Goal: Task Accomplishment & Management: Manage account settings

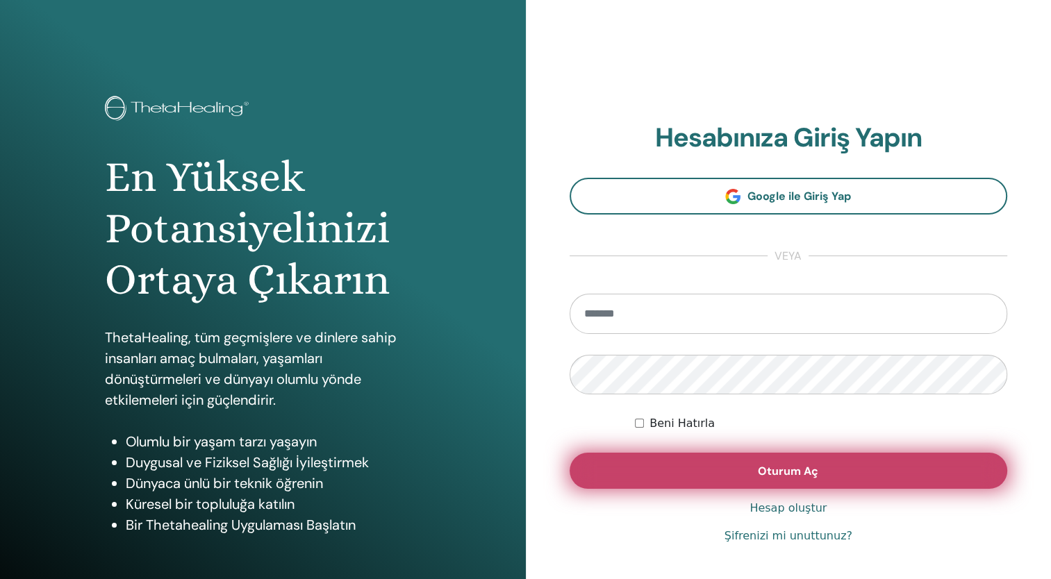
type input "**********"
click at [692, 462] on button "Oturum Aç" at bounding box center [788, 471] width 438 height 36
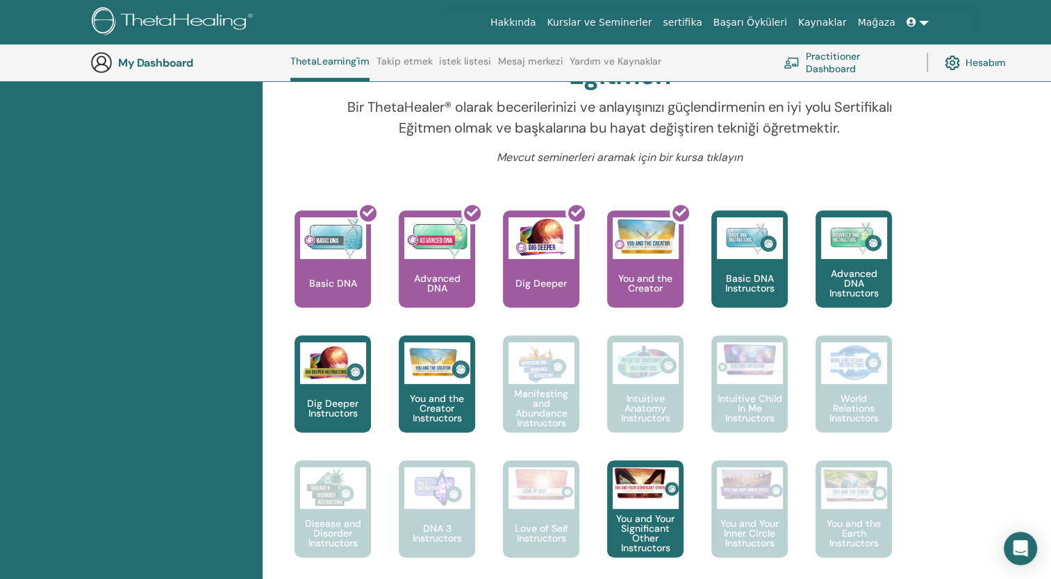
scroll to position [456, 0]
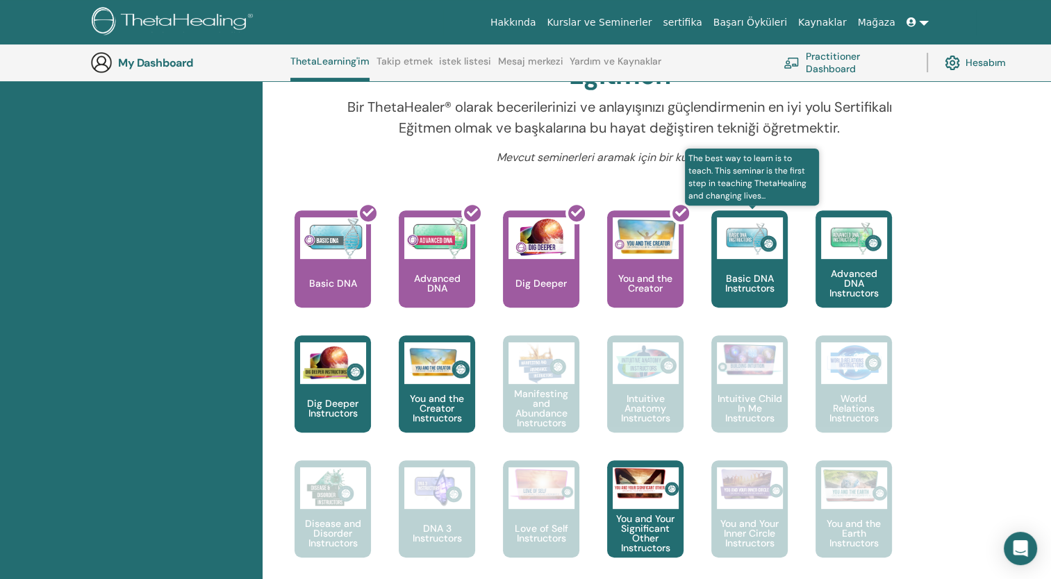
click at [766, 260] on div "Basic DNA Instructors" at bounding box center [749, 258] width 76 height 97
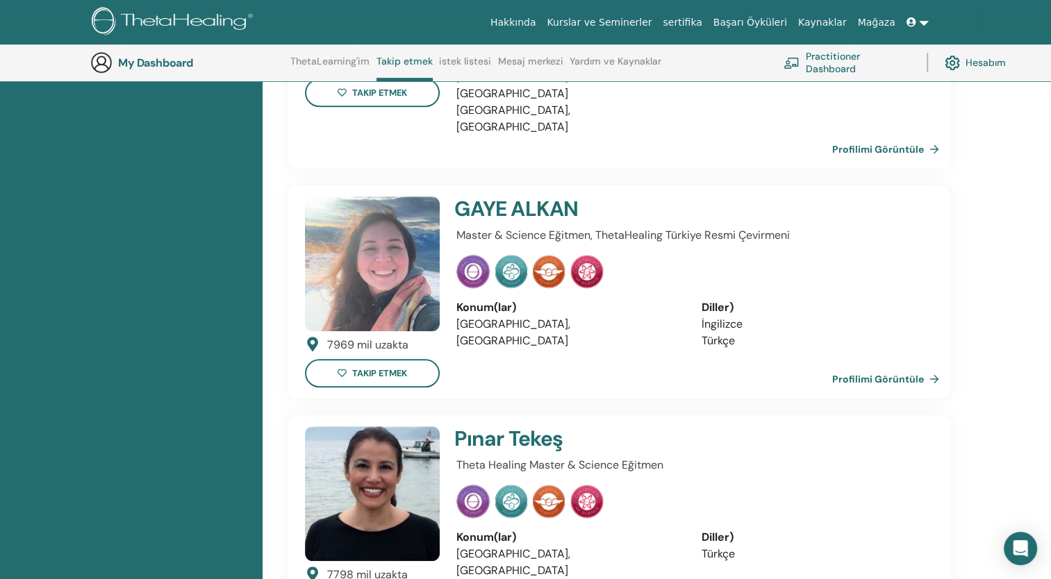
scroll to position [897, 0]
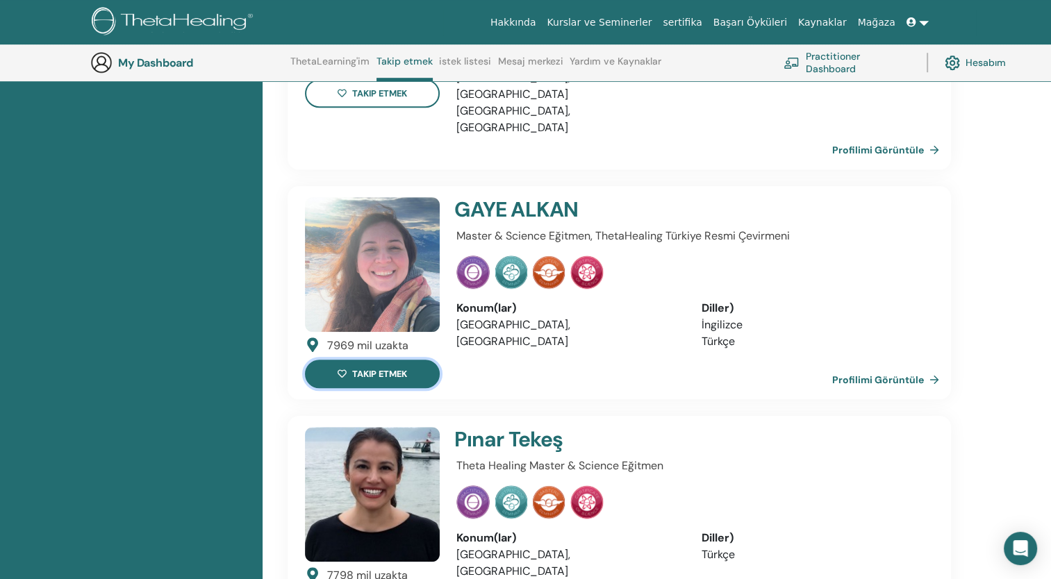
click at [408, 360] on button "takip etmek" at bounding box center [372, 374] width 135 height 28
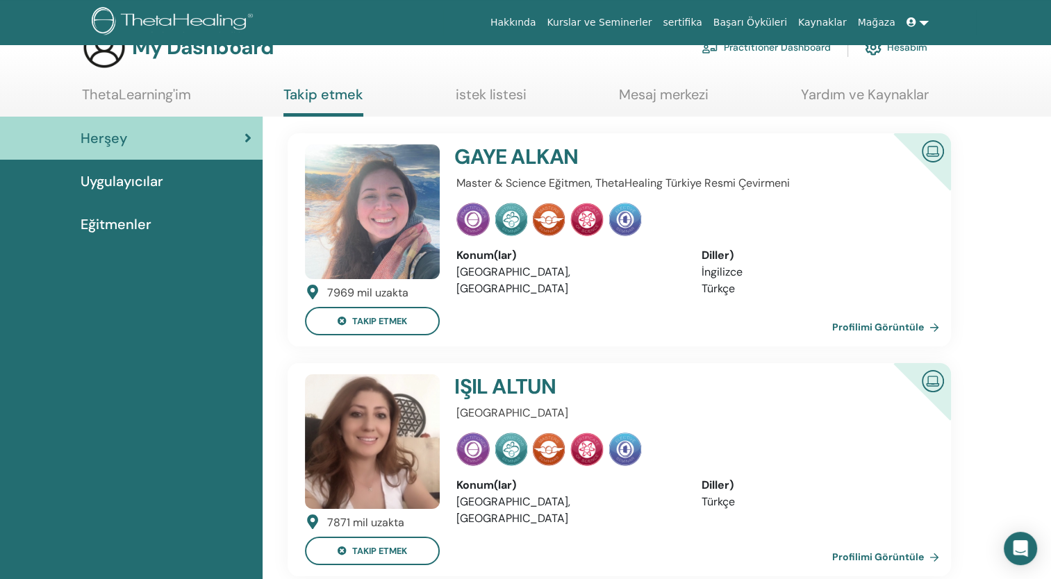
scroll to position [35, 0]
click at [866, 324] on link "Profilimi Görüntüle" at bounding box center [888, 328] width 112 height 28
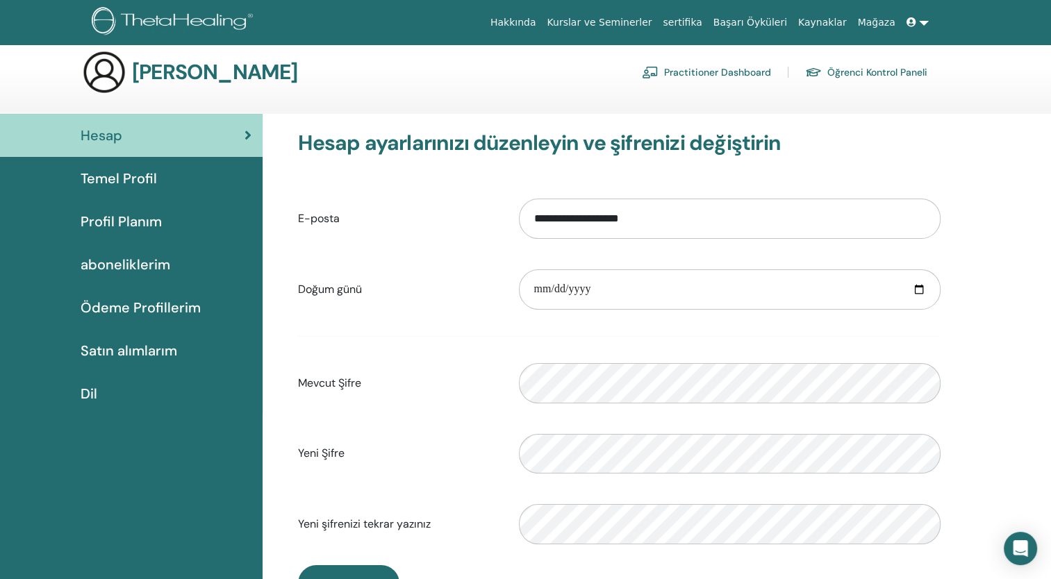
scroll to position [10, 0]
click at [137, 182] on span "Temel Profil" at bounding box center [119, 179] width 76 height 21
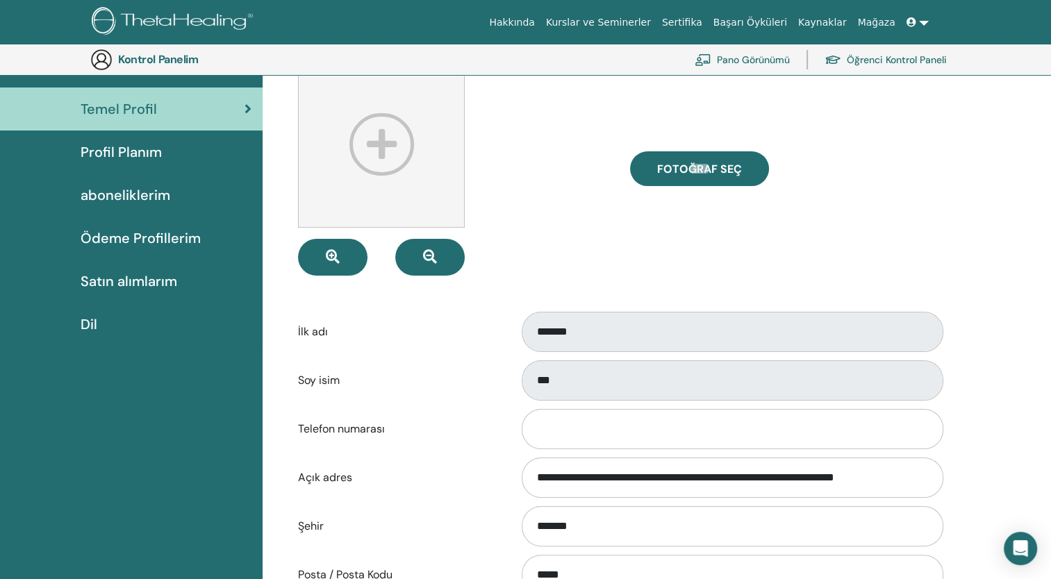
scroll to position [107, 0]
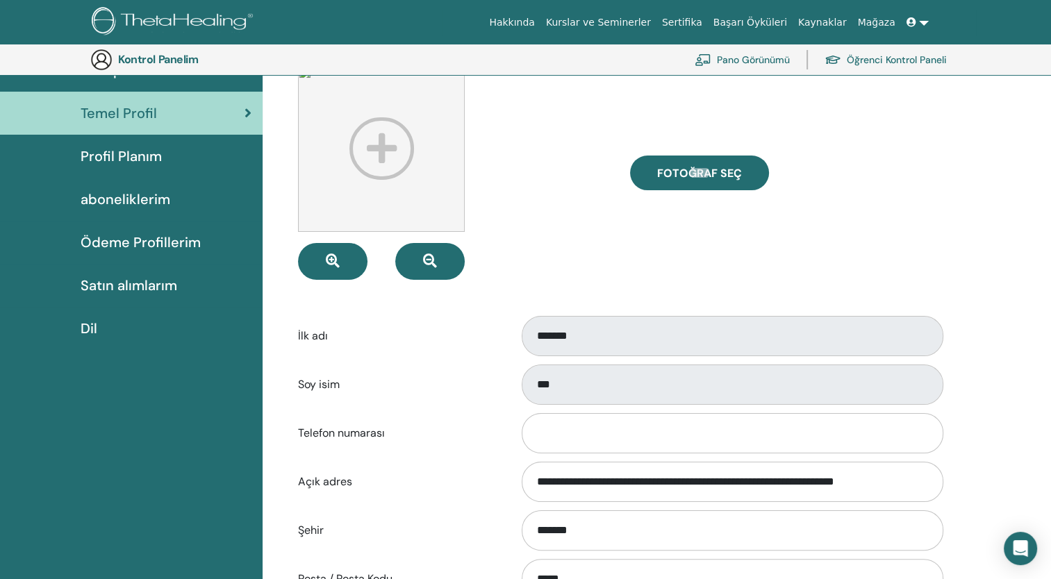
click at [185, 159] on div "Profil Planım" at bounding box center [131, 156] width 240 height 21
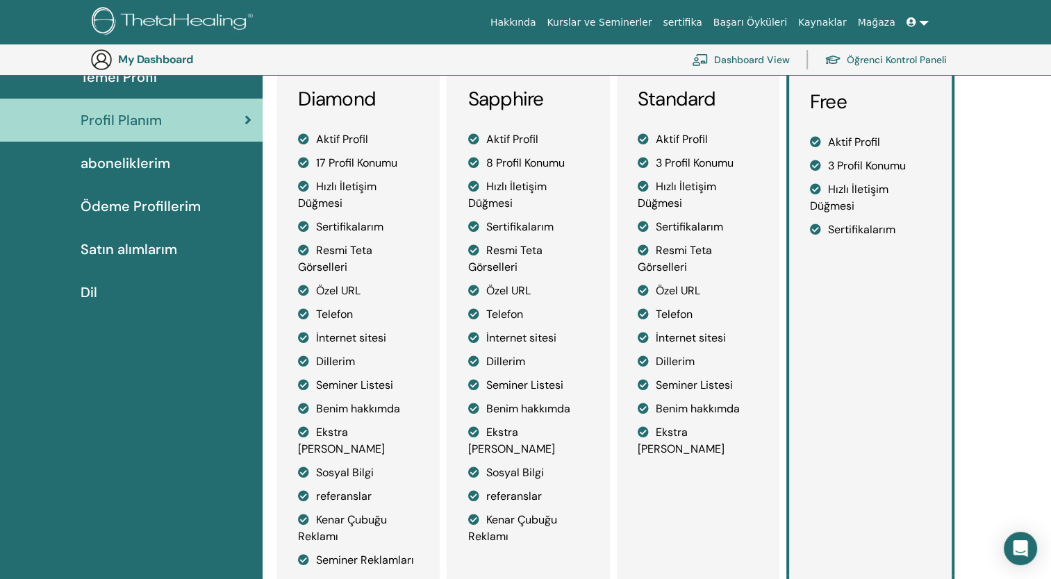
scroll to position [142, 0]
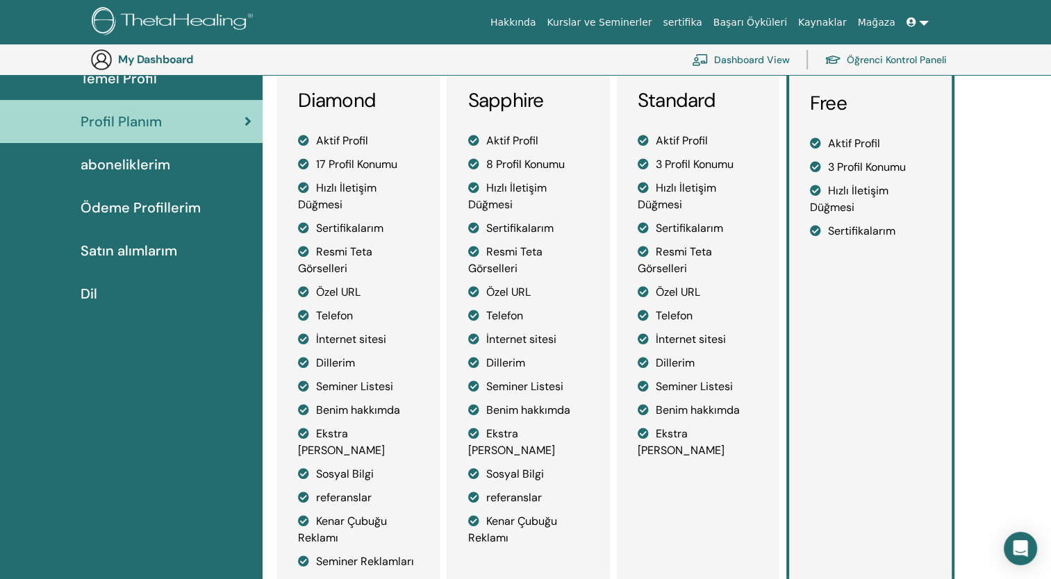
click at [149, 160] on span "aboneliklerim" at bounding box center [126, 164] width 90 height 21
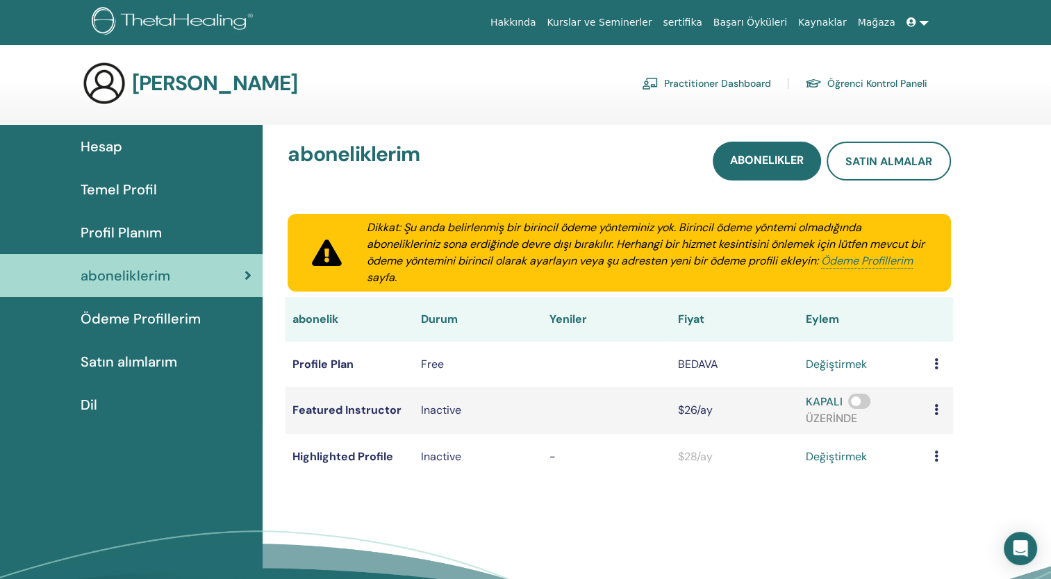
click at [213, 329] on link "Ödeme Profillerim" at bounding box center [131, 318] width 262 height 43
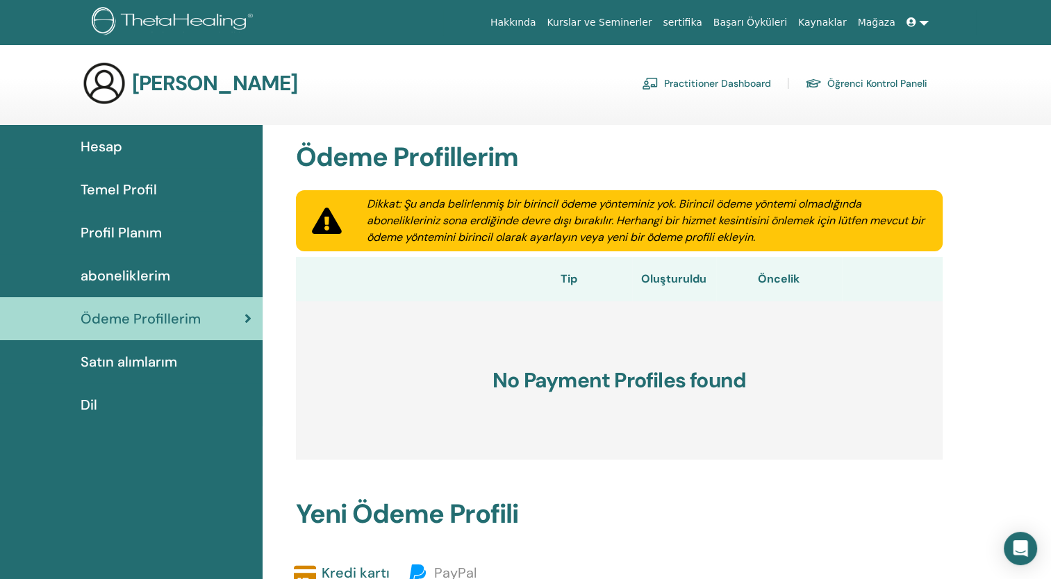
click at [118, 364] on span "Satın alımlarım" at bounding box center [129, 361] width 97 height 21
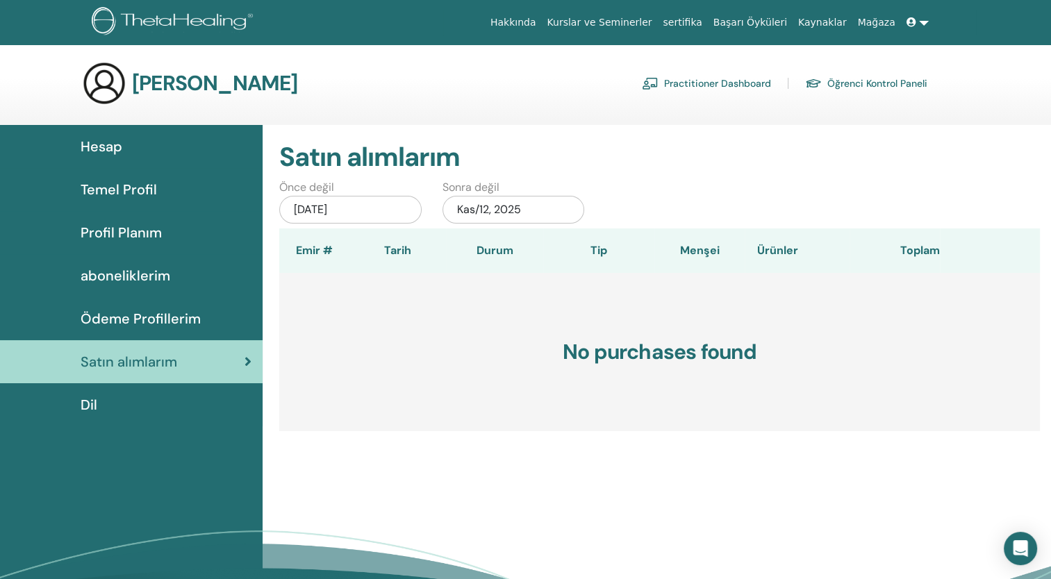
click at [76, 406] on div "Dil" at bounding box center [131, 404] width 240 height 21
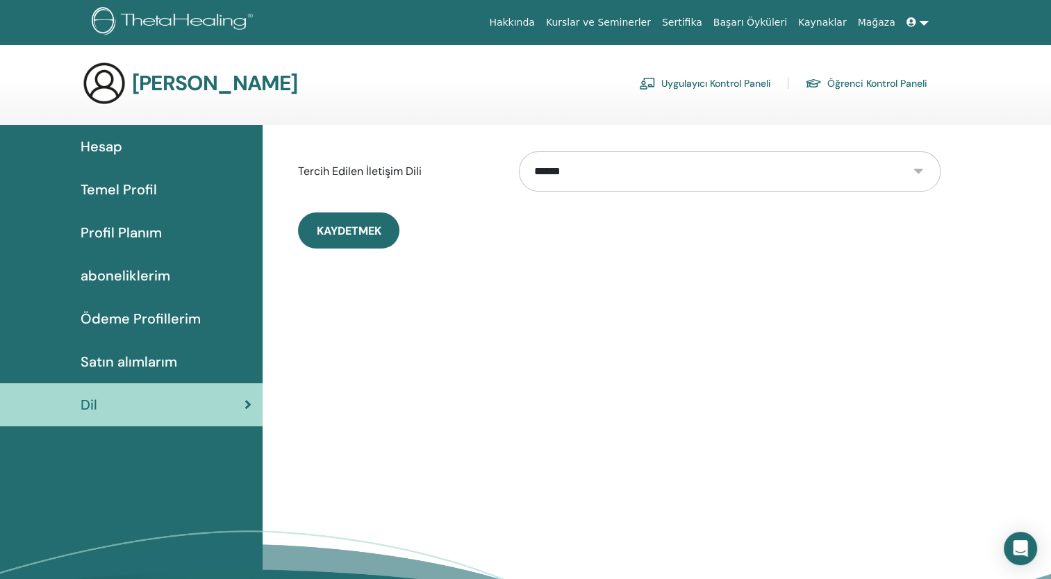
click at [837, 26] on link "Kaynaklar" at bounding box center [822, 23] width 60 height 26
